Goal: Check status: Check status

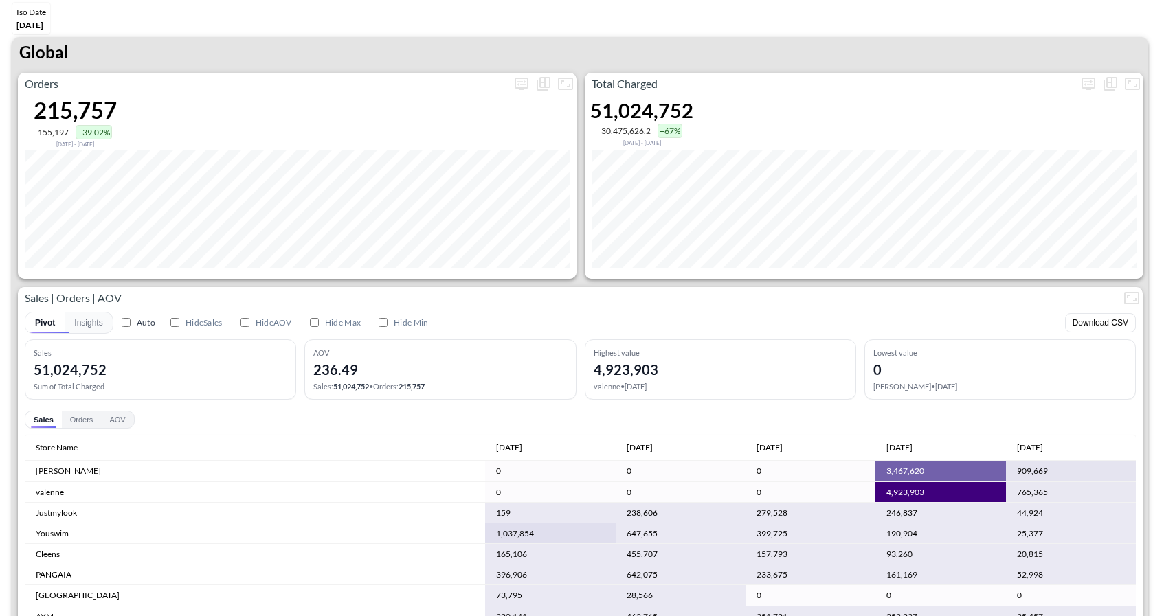
scroll to position [41, 0]
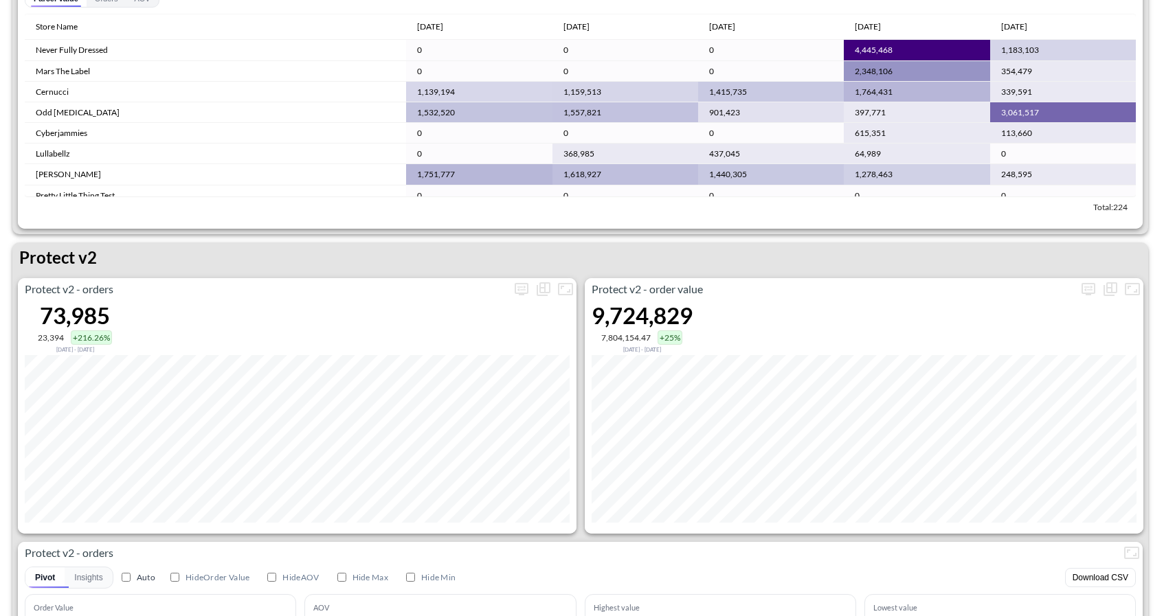
scroll to position [2568, 0]
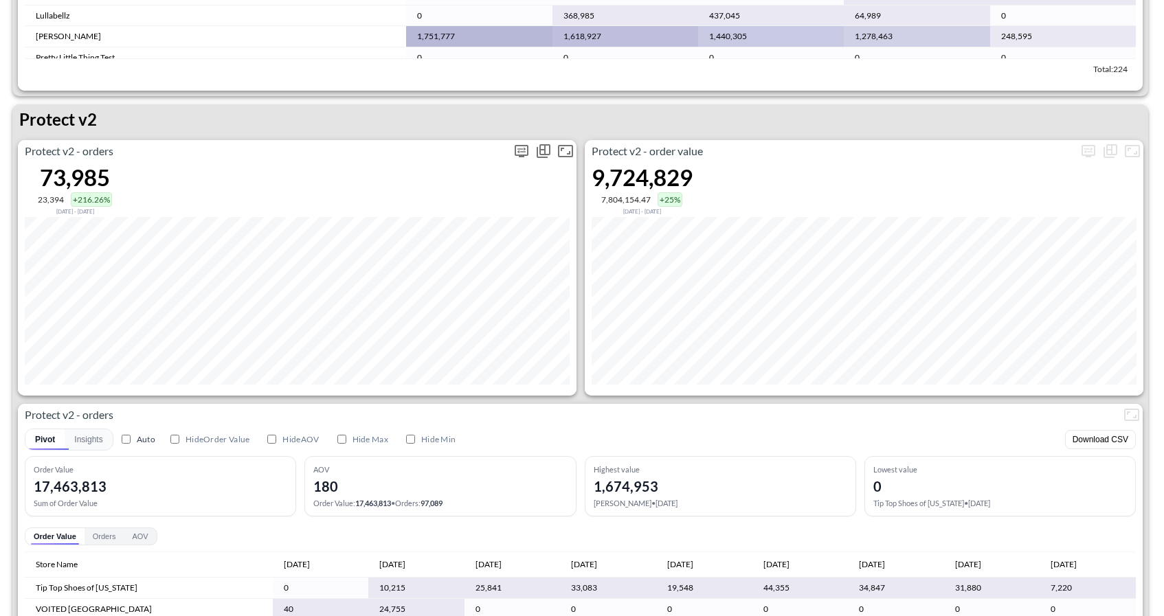
click at [517, 155] on icon "more" at bounding box center [521, 151] width 16 height 16
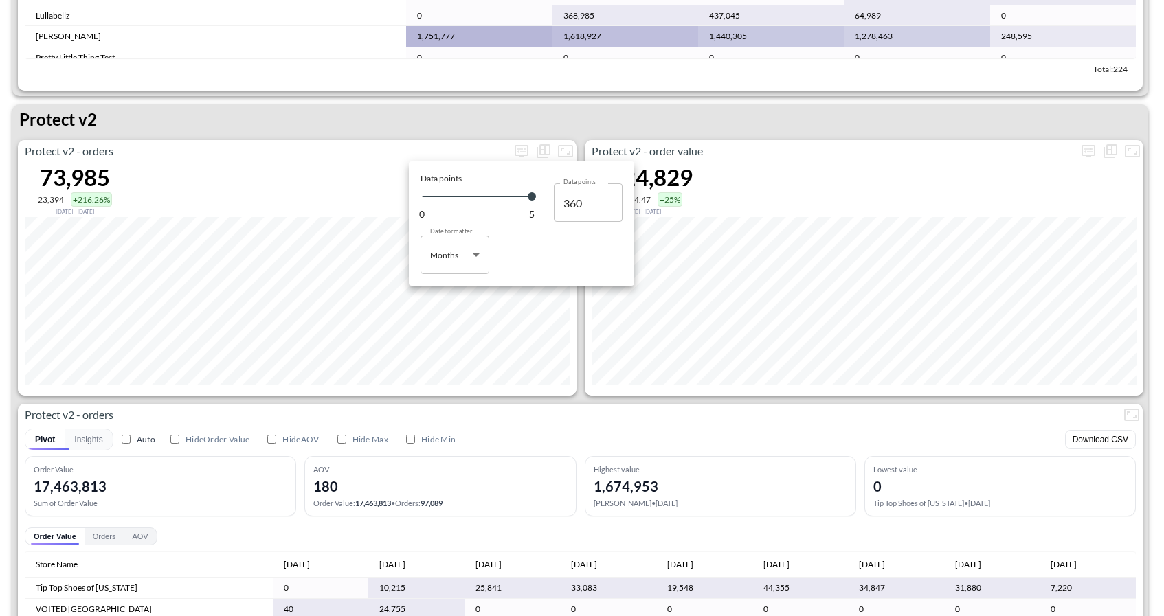
click at [483, 252] on body "BI.P.EYE, Interactive Analytics Dashboards 1 Filters Iso Date Jun 01, 2025 Glob…" at bounding box center [582, 308] width 1164 height 616
click at [441, 291] on div "Days" at bounding box center [441, 290] width 18 height 12
type input "Days"
type input "128"
click at [474, 384] on div at bounding box center [582, 308] width 1164 height 616
